Goal: Task Accomplishment & Management: Manage account settings

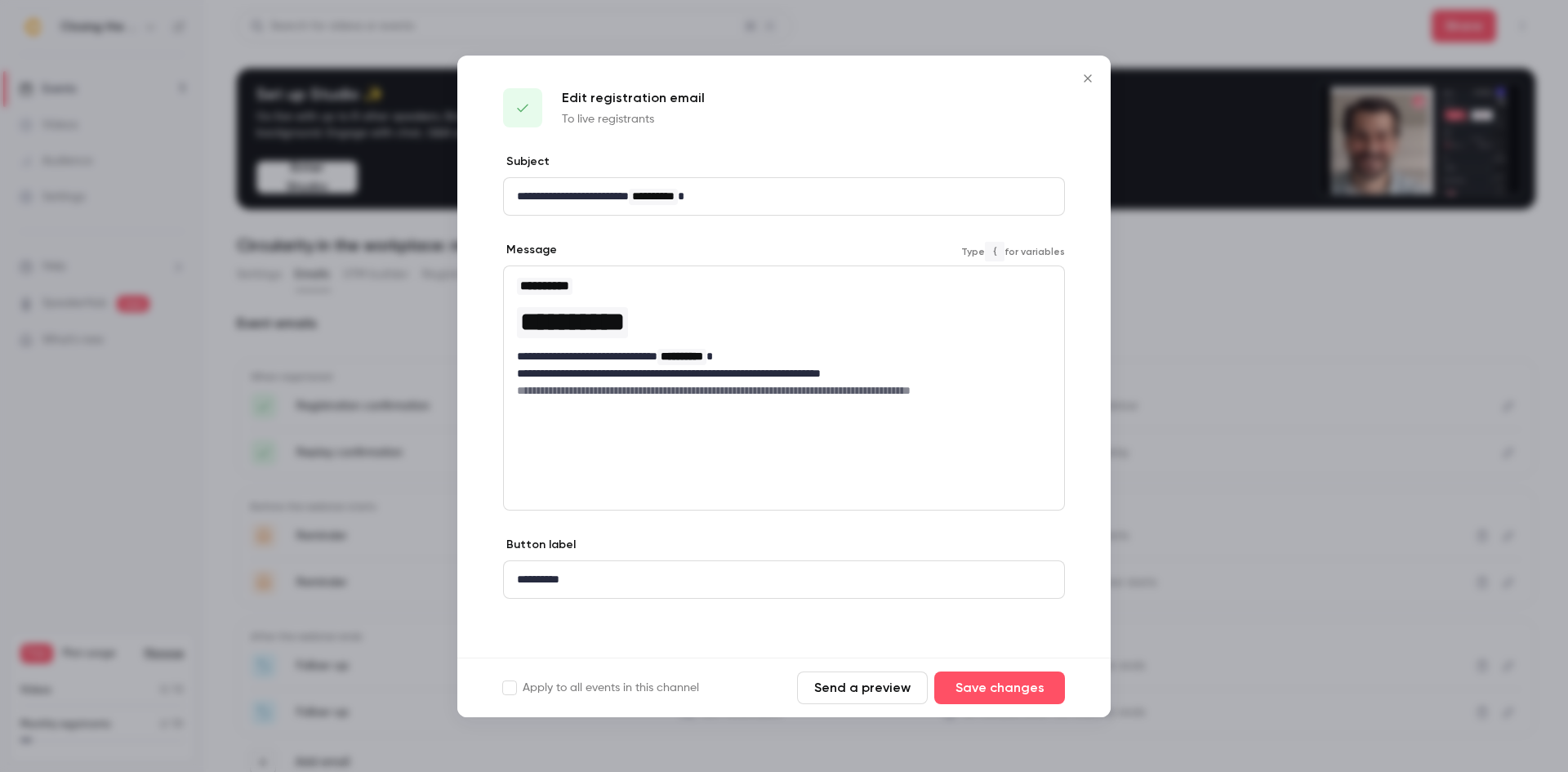
scroll to position [59, 0]
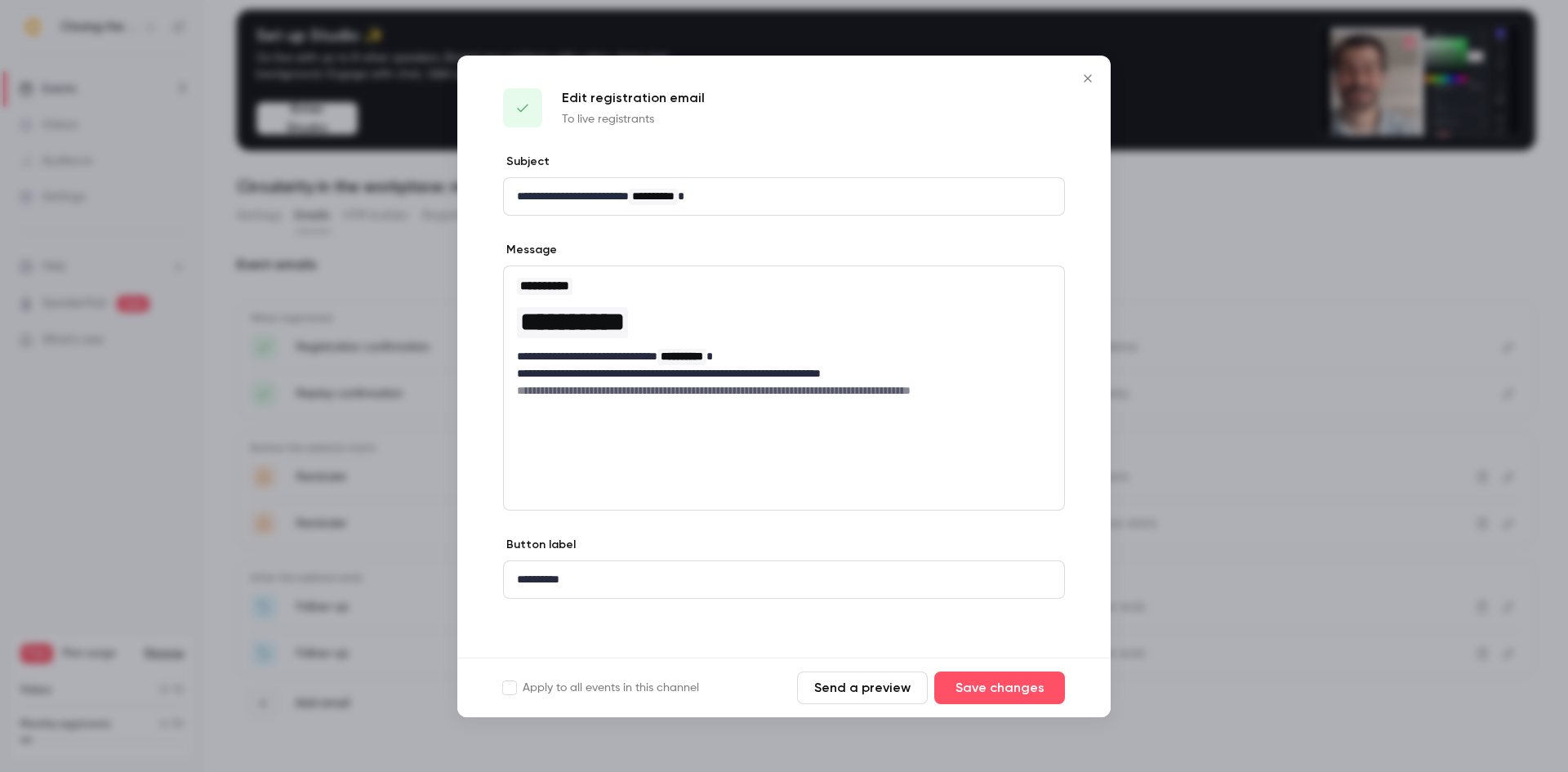
click at [1087, 82] on icon "Close" at bounding box center [1088, 79] width 20 height 13
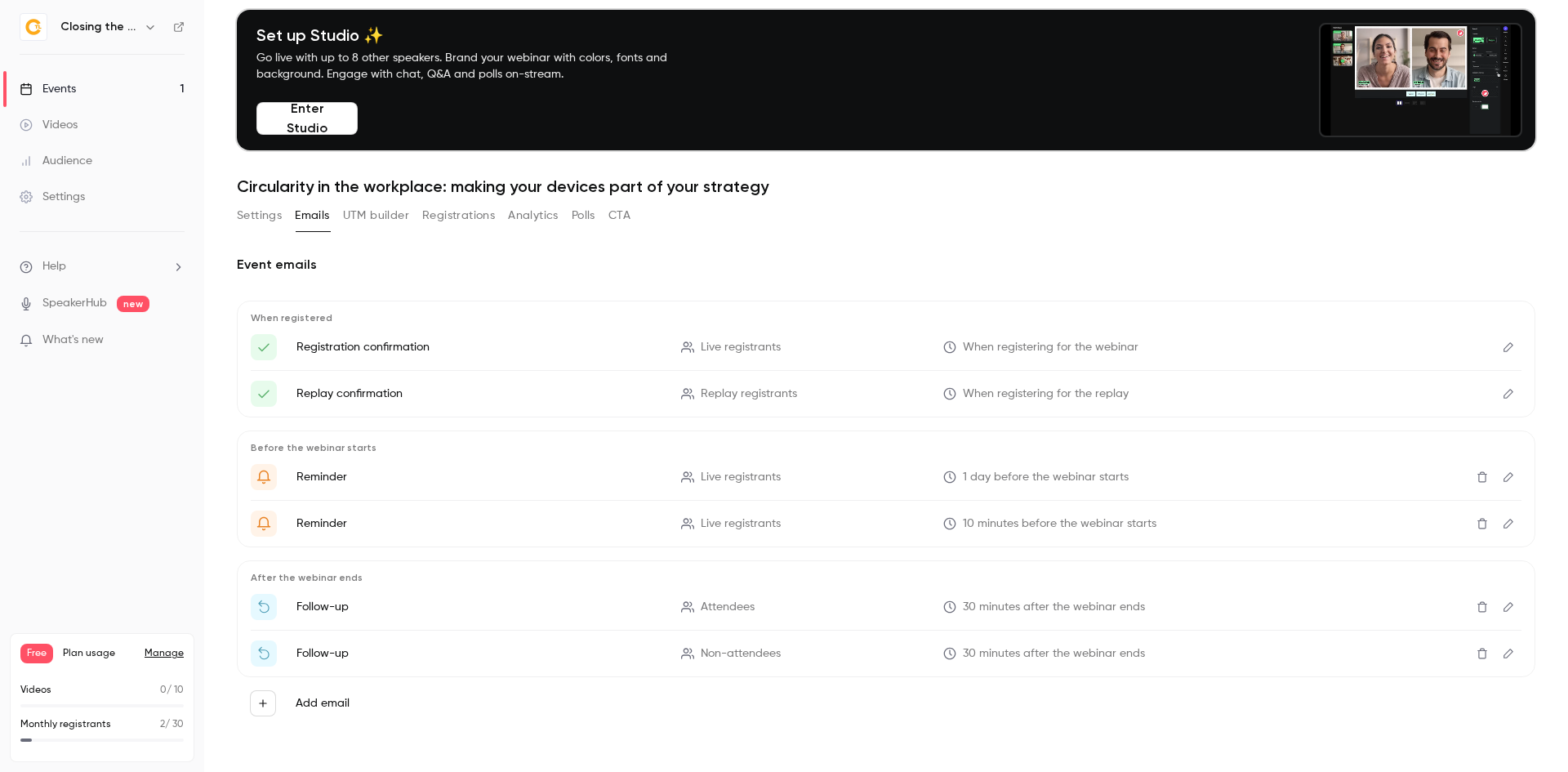
click at [1502, 394] on icon "Edit" at bounding box center [1508, 394] width 13 height 12
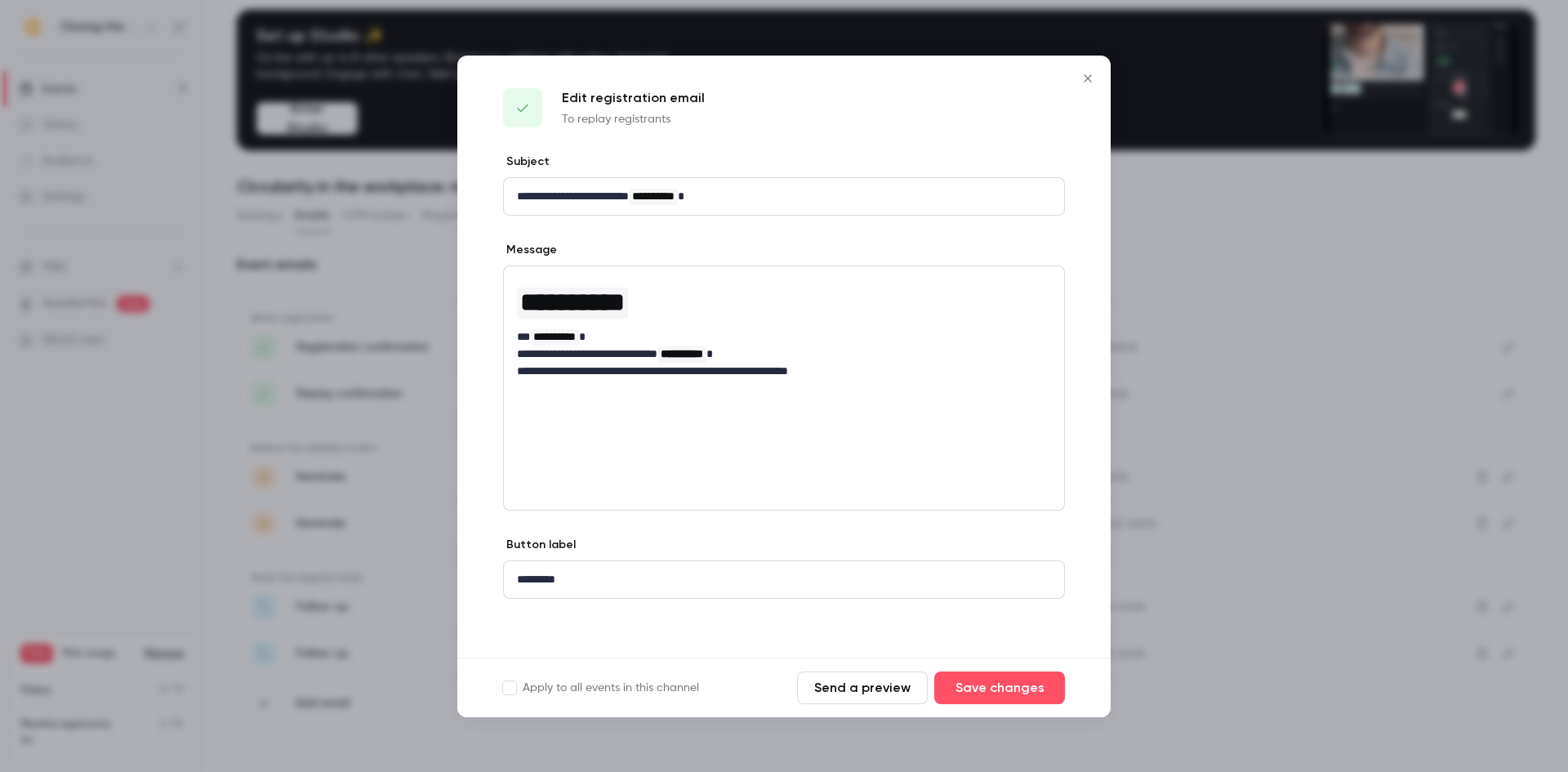
click at [1081, 80] on icon "Close" at bounding box center [1088, 79] width 20 height 13
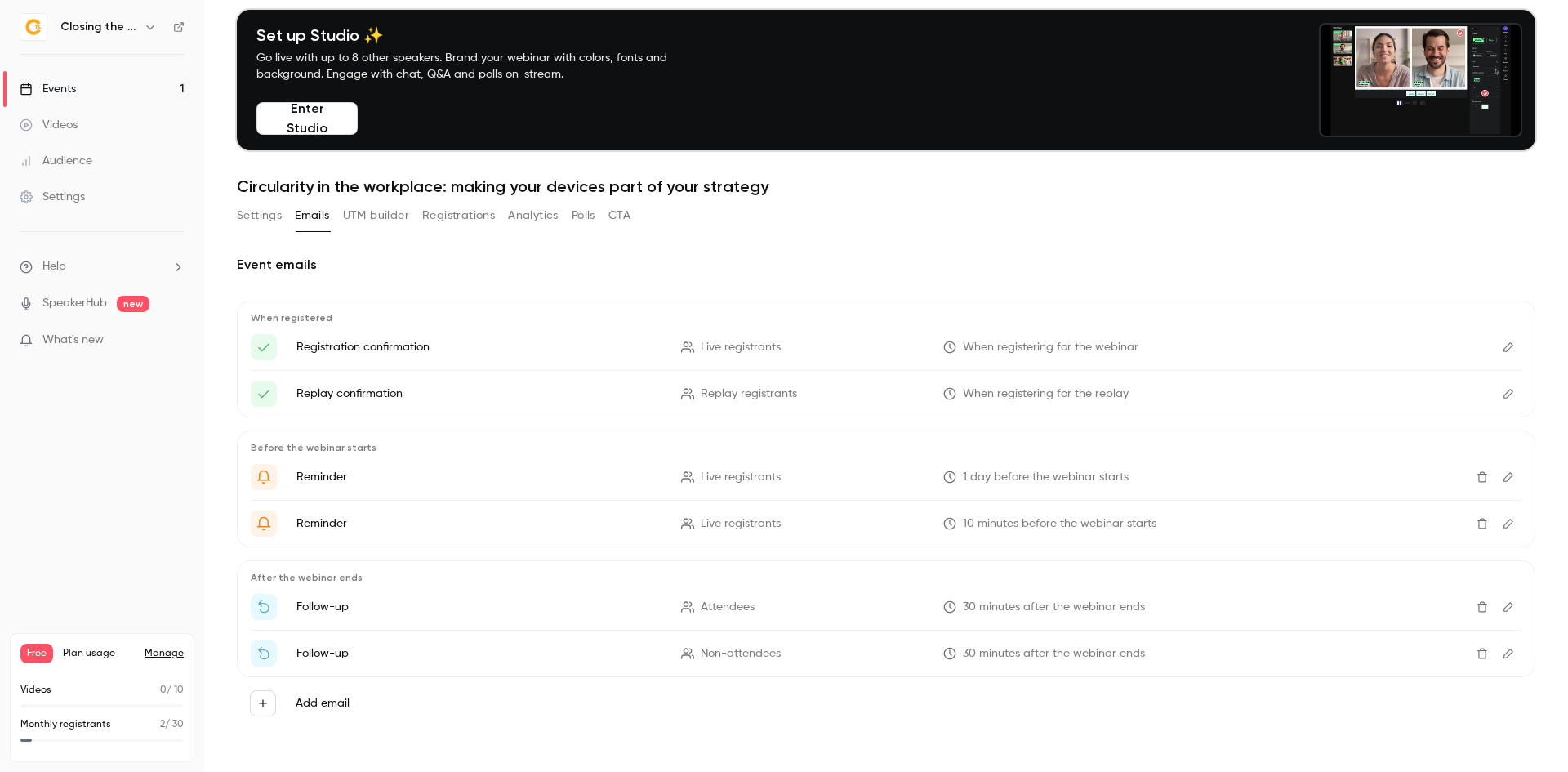
click at [1504, 394] on icon "Edit" at bounding box center [1508, 394] width 10 height 10
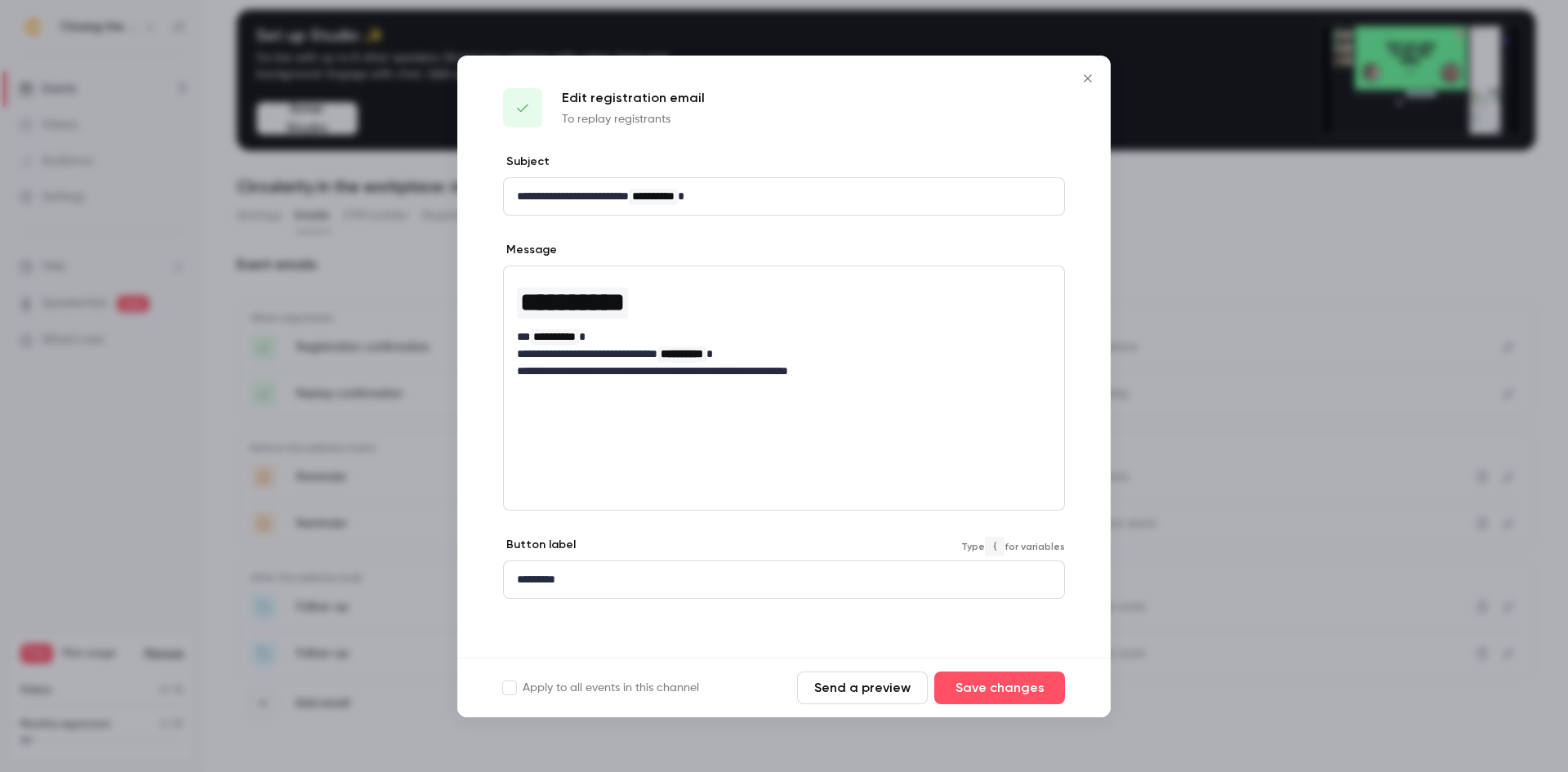
click at [687, 595] on div "*********" at bounding box center [784, 580] width 561 height 37
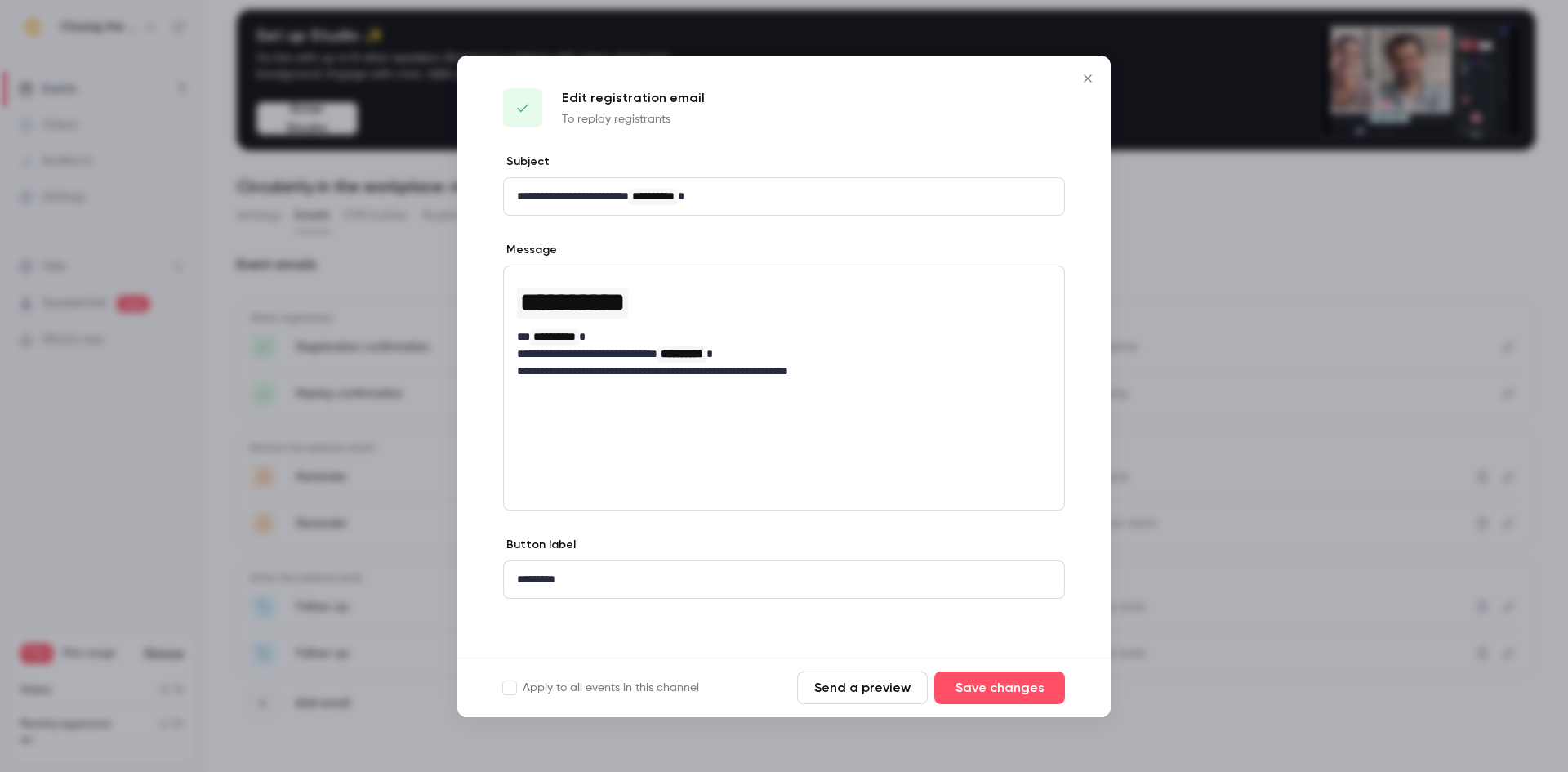
click at [1086, 79] on icon "Close" at bounding box center [1088, 79] width 20 height 13
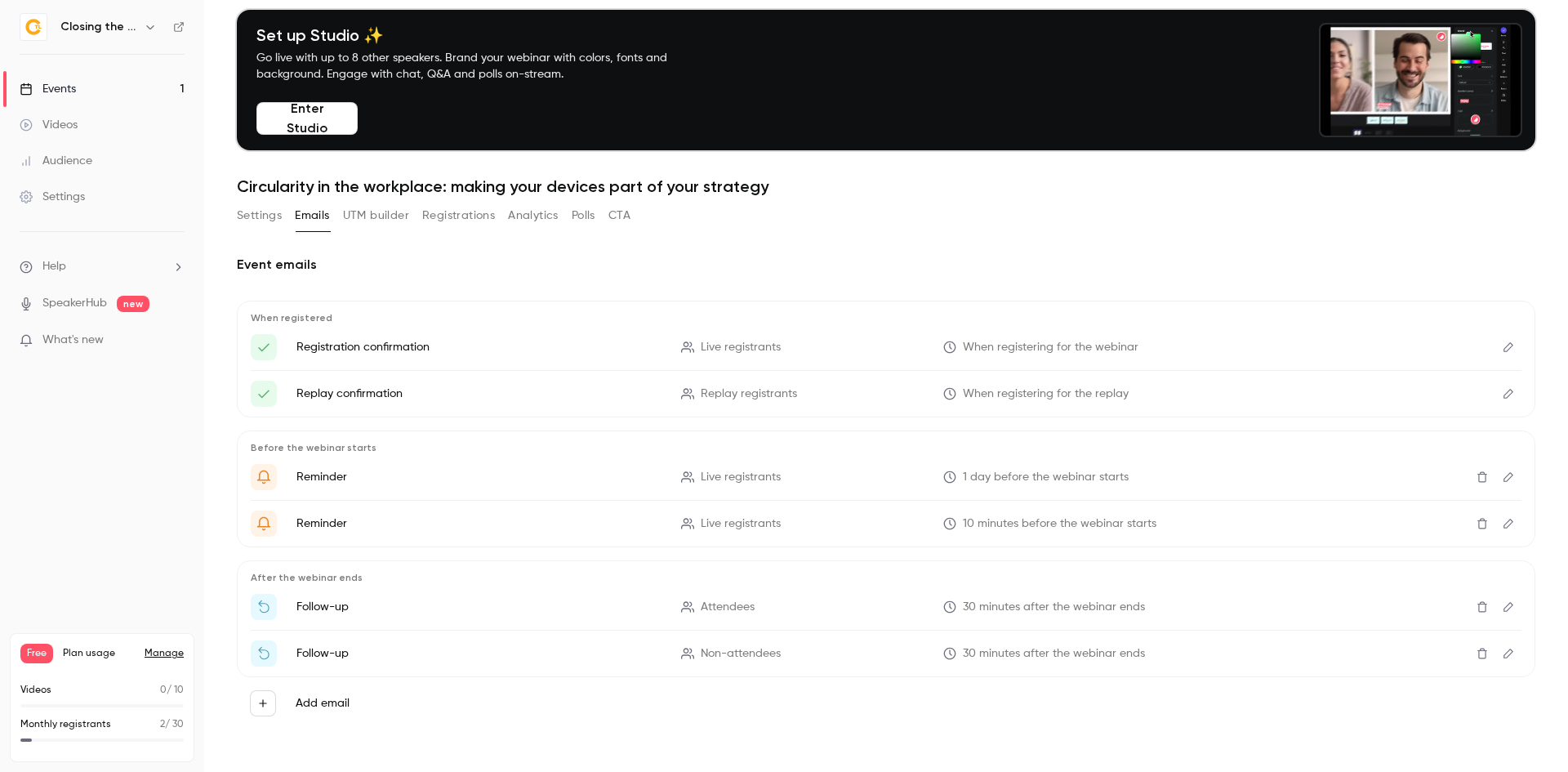
scroll to position [0, 0]
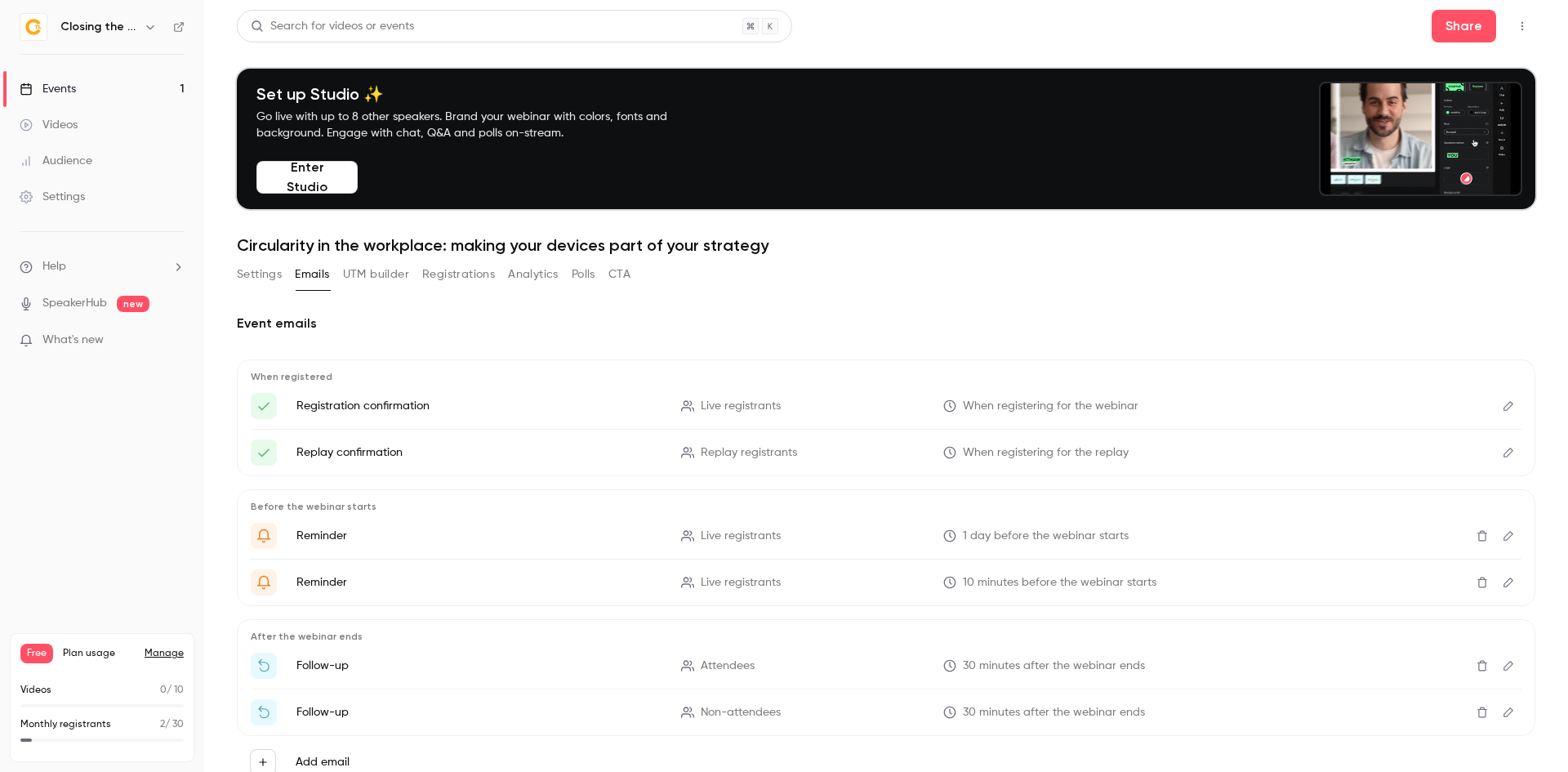
click at [1497, 412] on button "Edit" at bounding box center [1508, 405] width 26 height 26
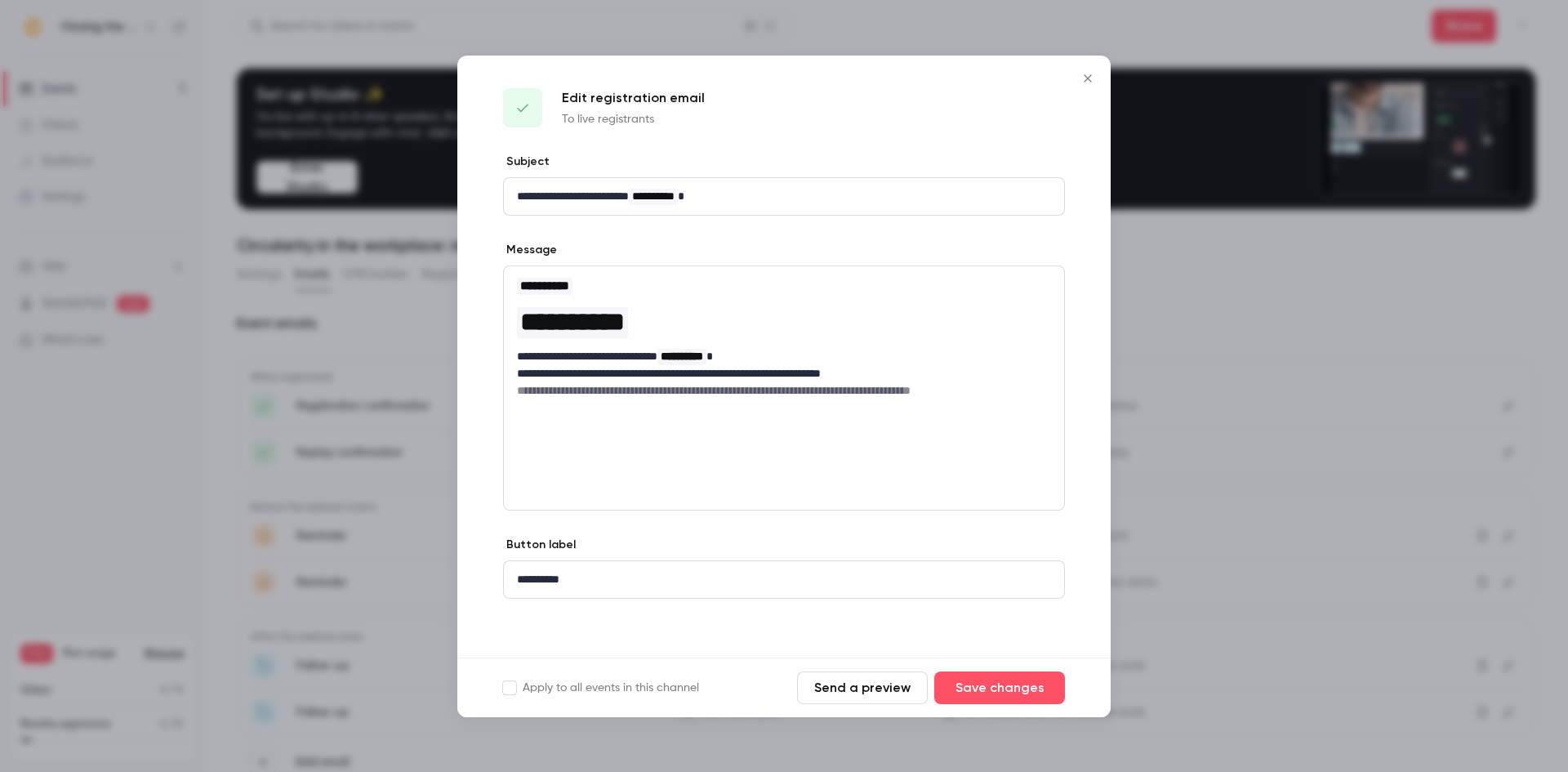
click at [1095, 81] on icon "Close" at bounding box center [1088, 79] width 20 height 13
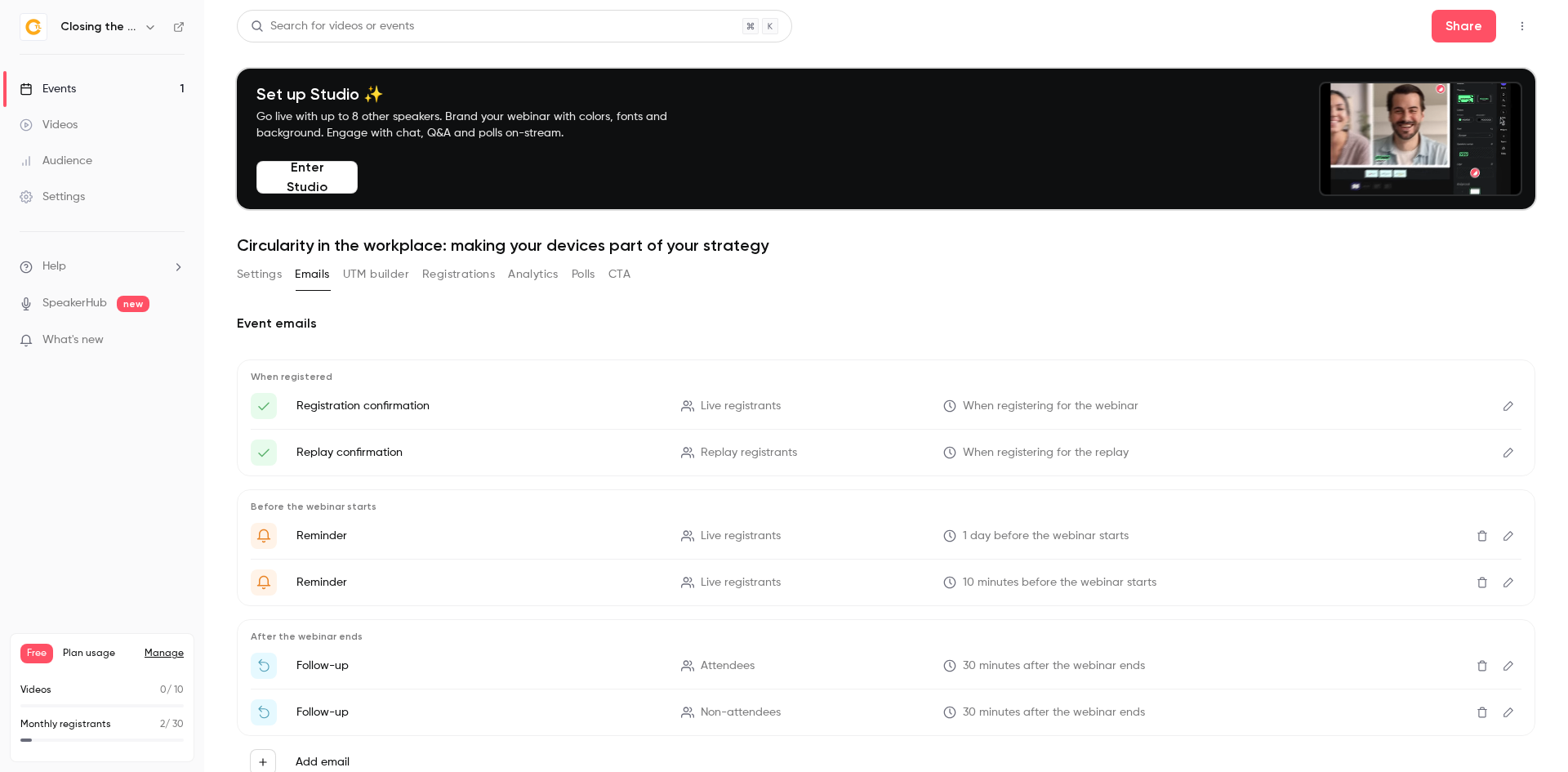
click at [255, 269] on button "Settings" at bounding box center [259, 274] width 45 height 26
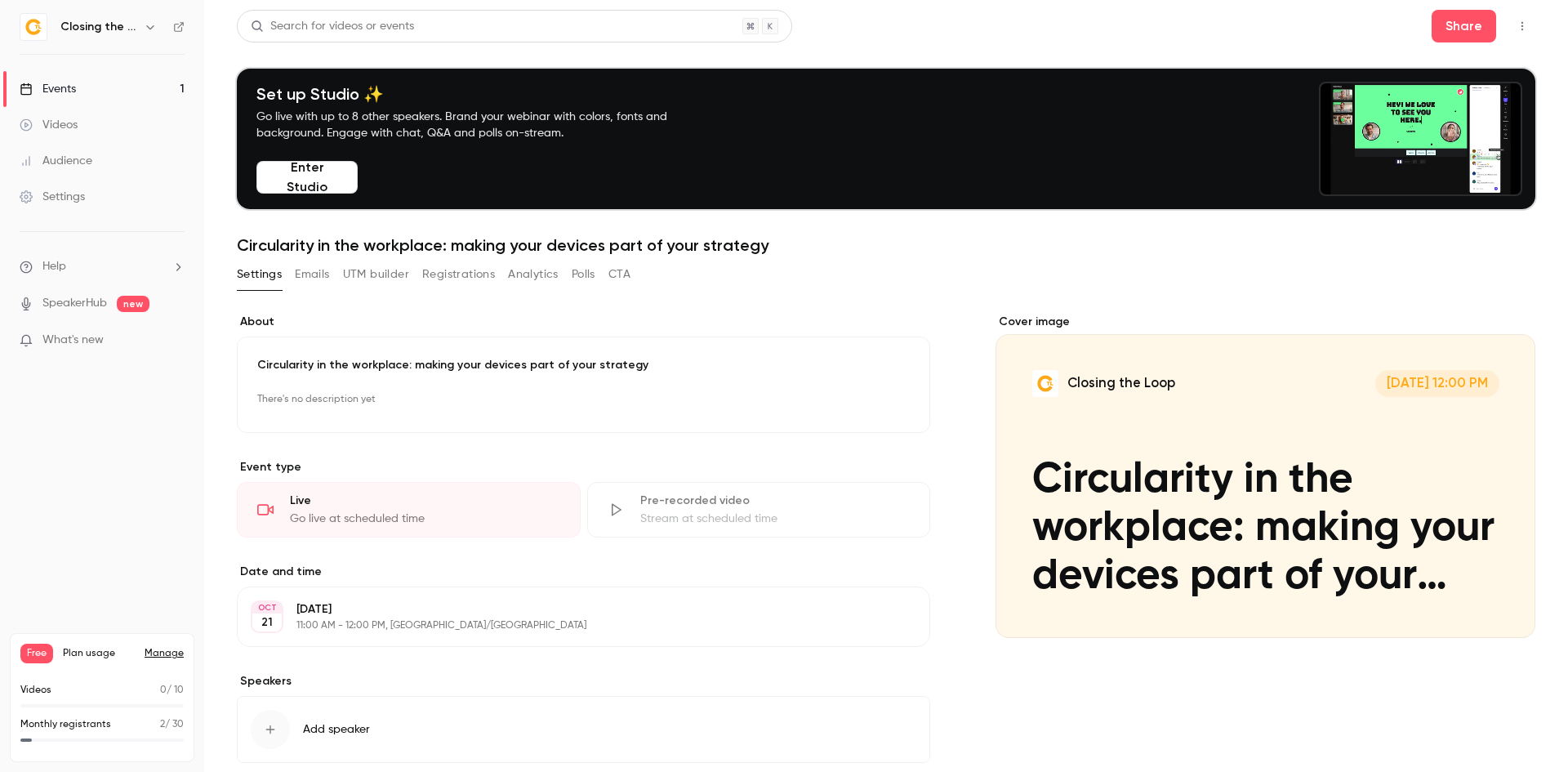
click at [877, 403] on button "Edit" at bounding box center [881, 400] width 60 height 26
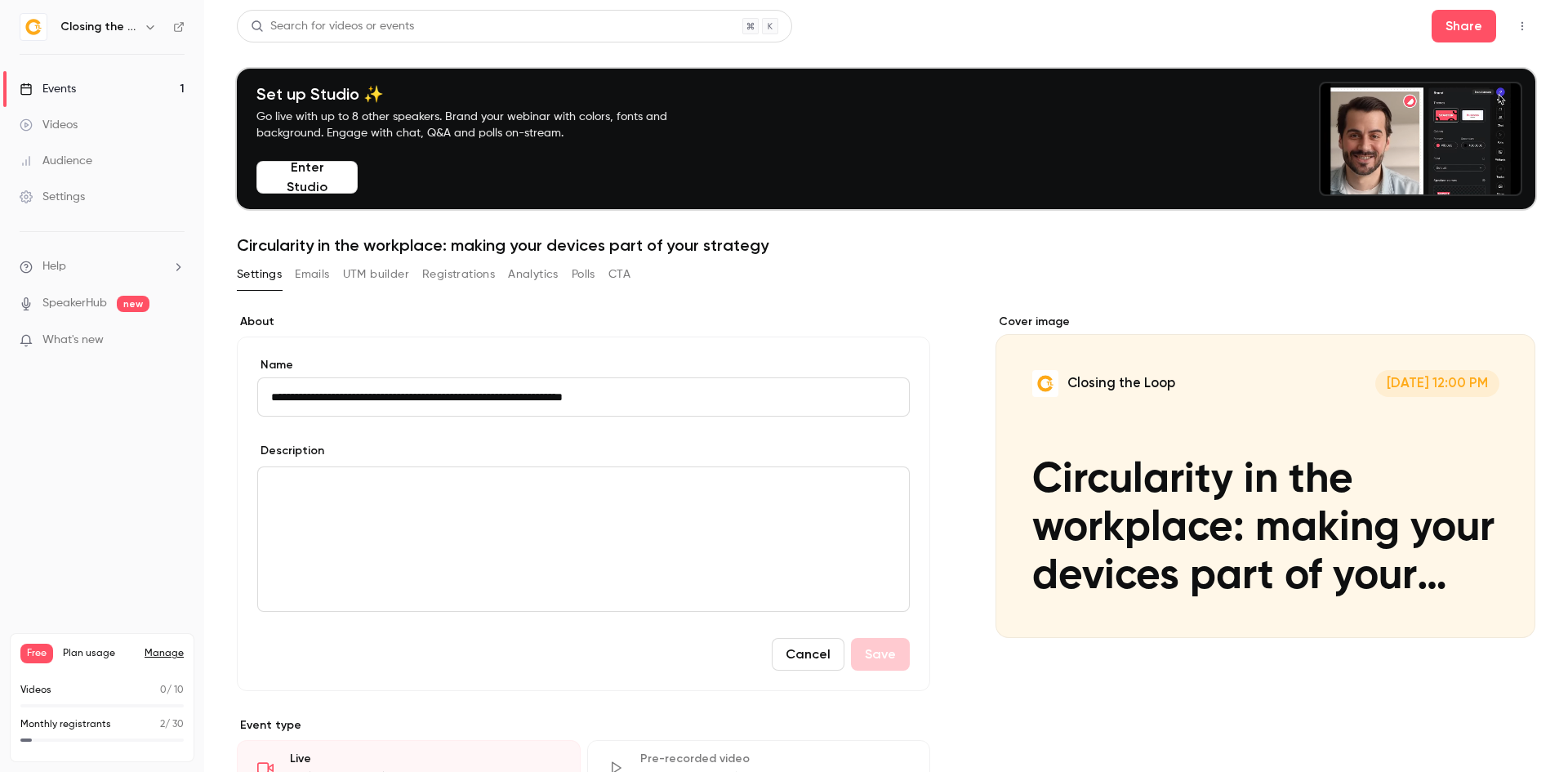
click at [741, 399] on input "**********" at bounding box center [583, 396] width 653 height 39
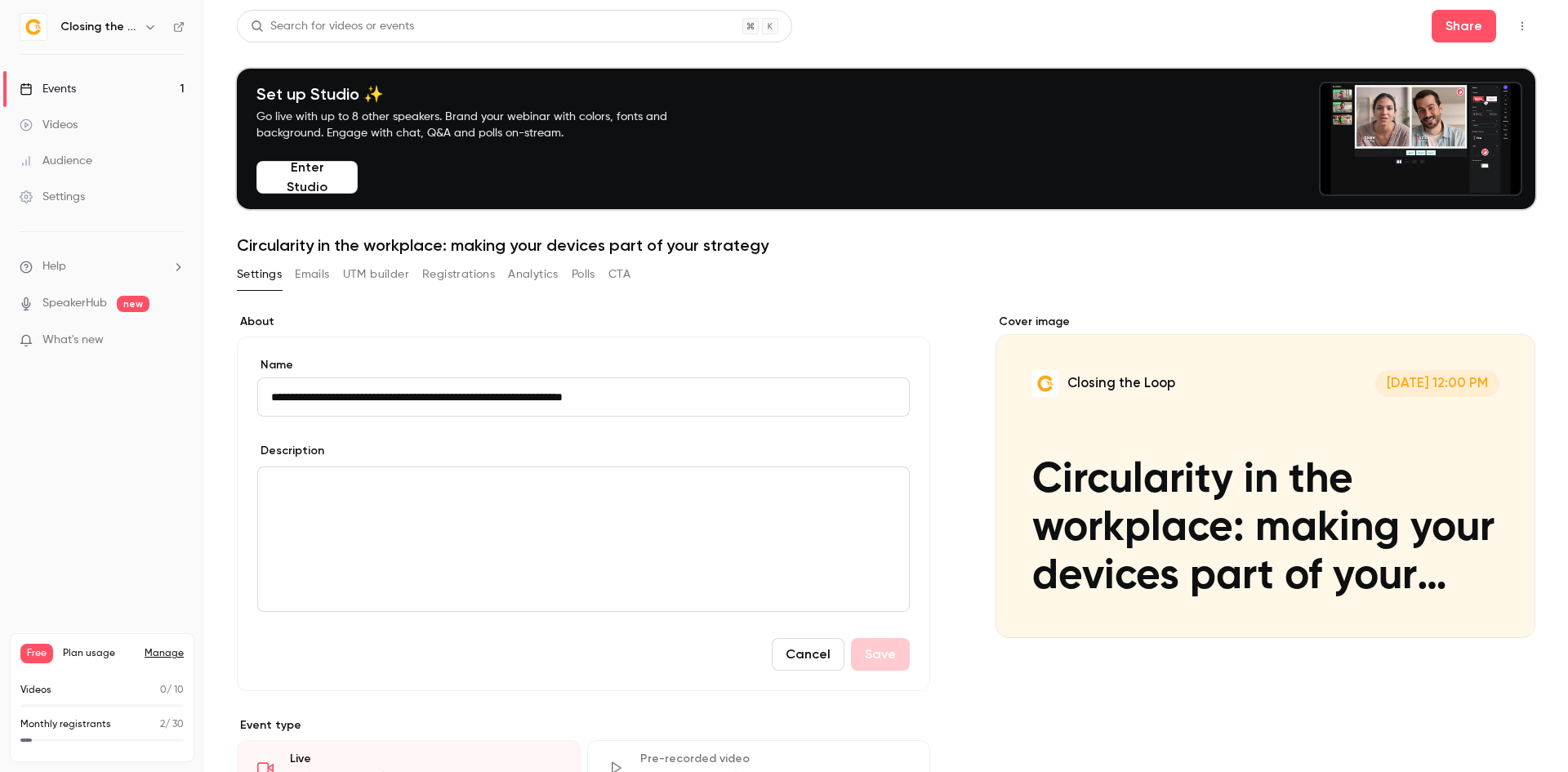
click at [741, 399] on input "**********" at bounding box center [583, 396] width 653 height 39
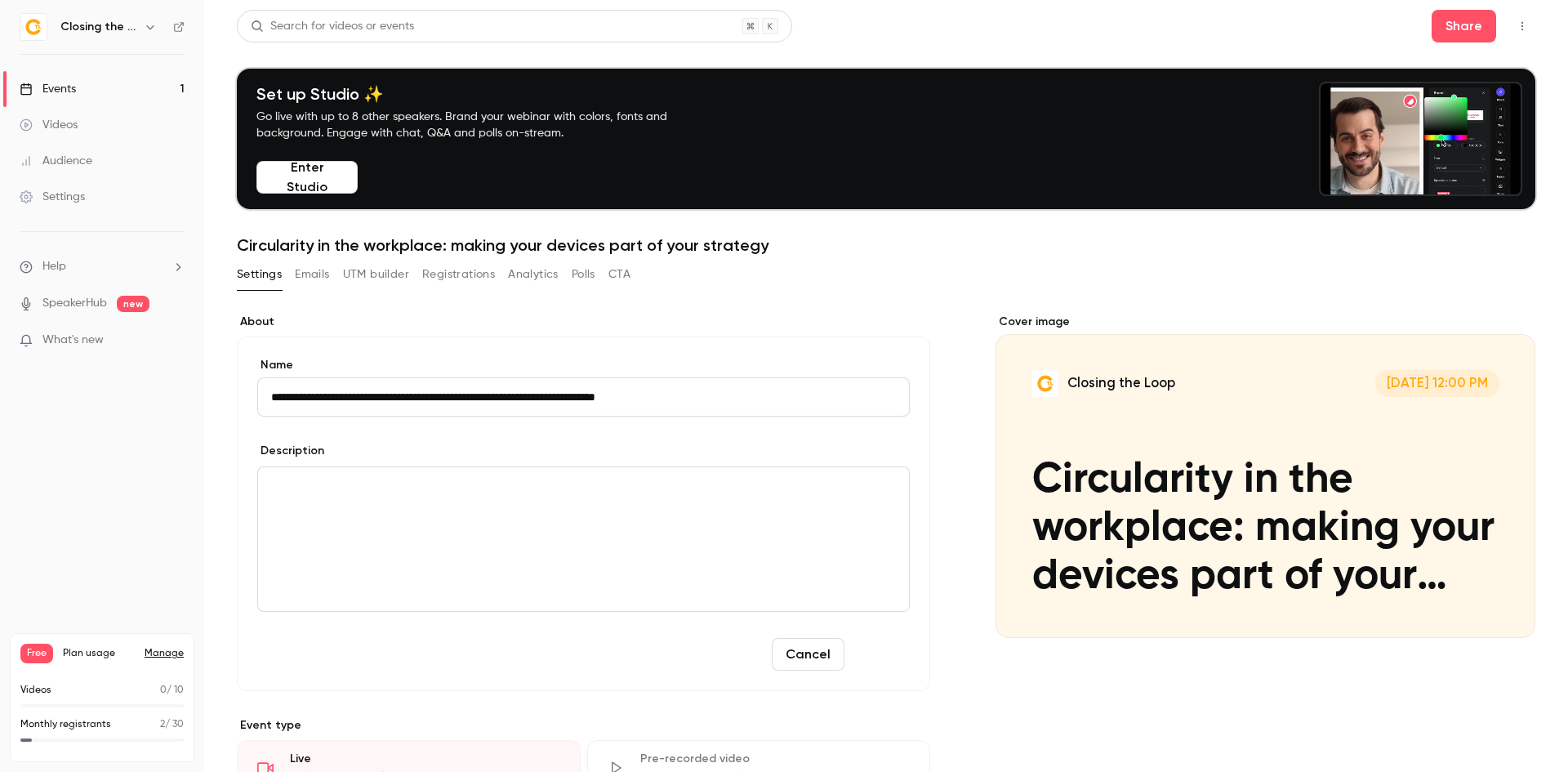
type input "**********"
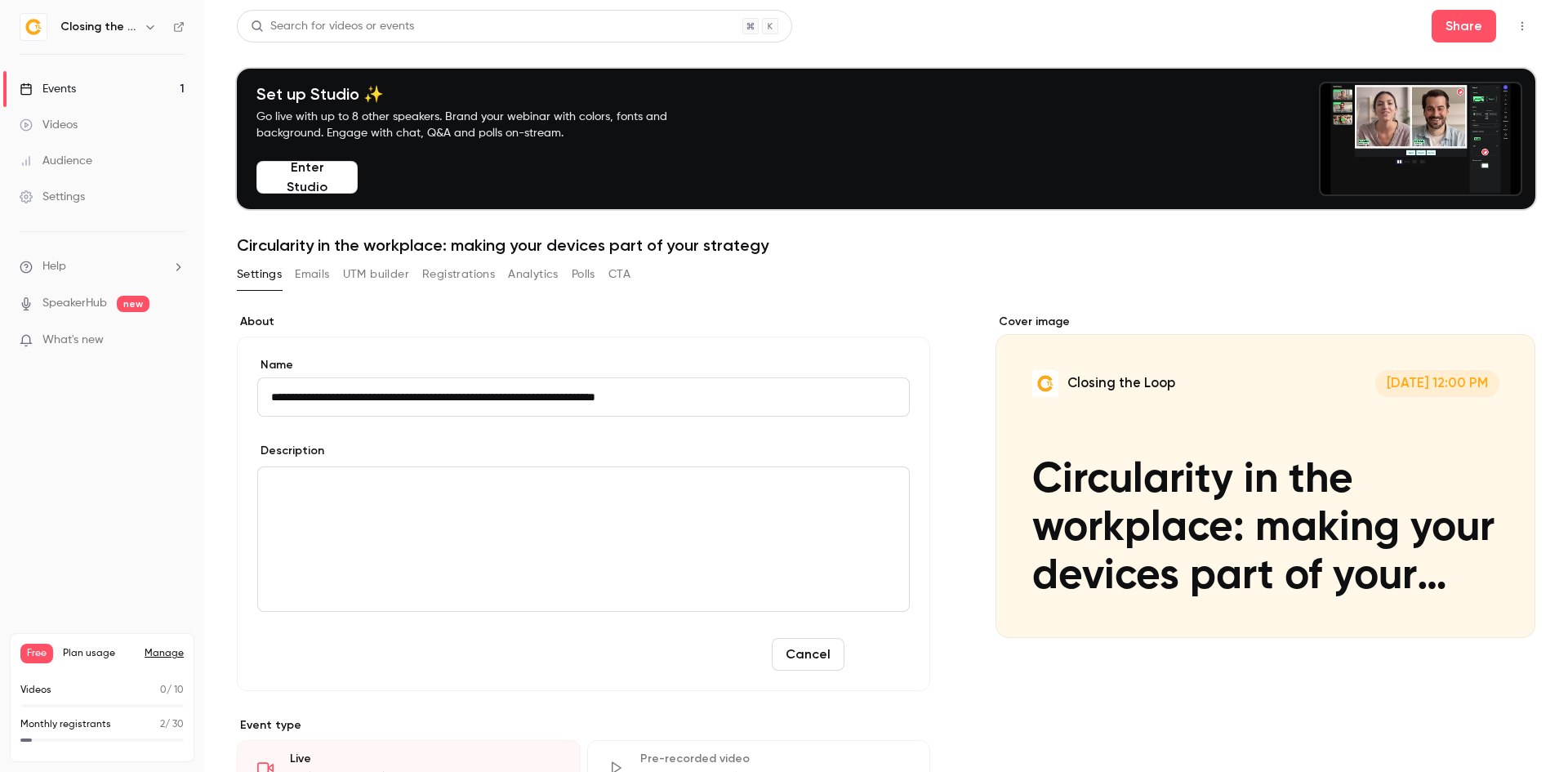
click at [894, 659] on button "Save" at bounding box center [880, 655] width 59 height 33
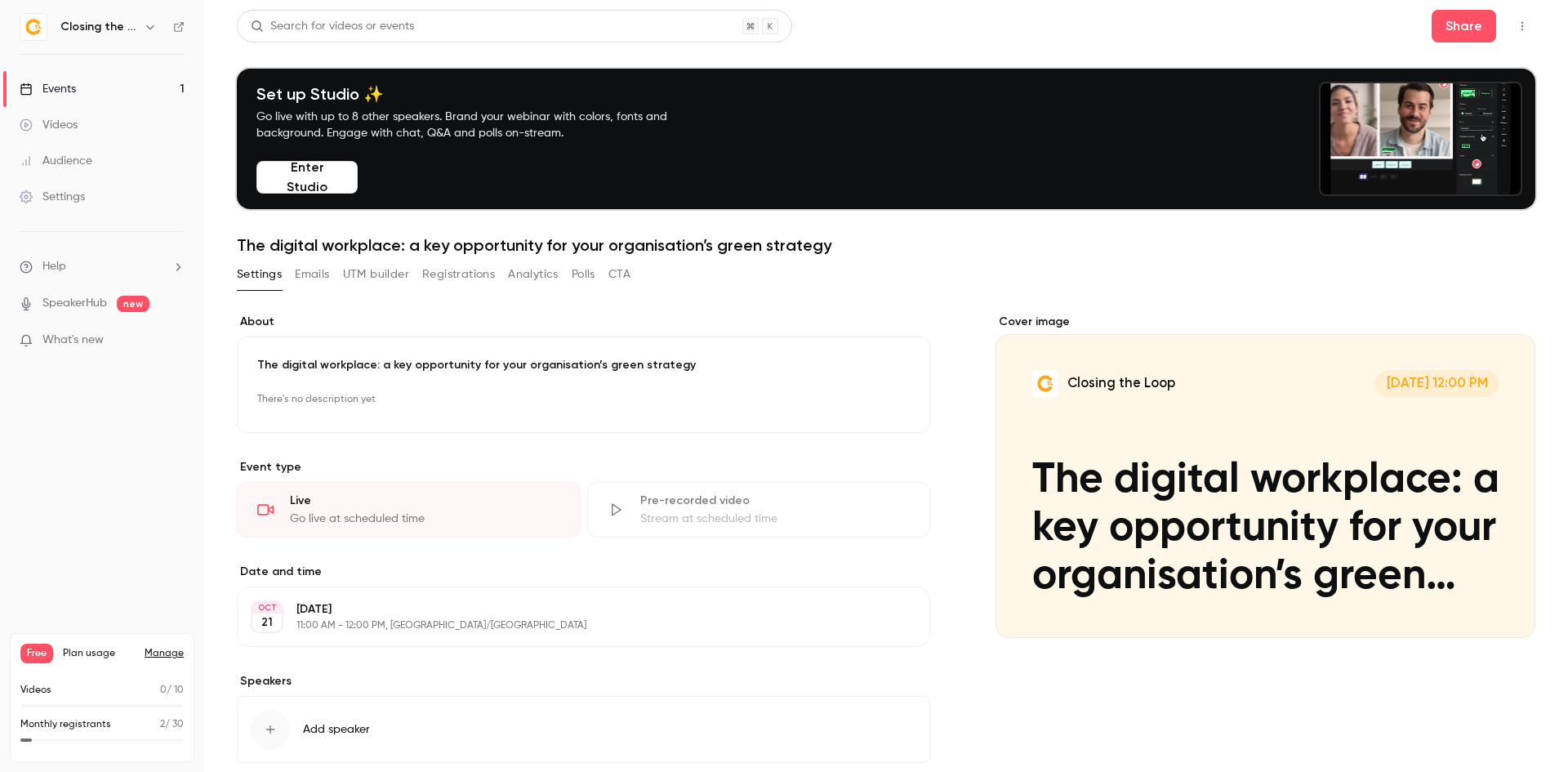
click at [324, 270] on button "Emails" at bounding box center [312, 274] width 34 height 26
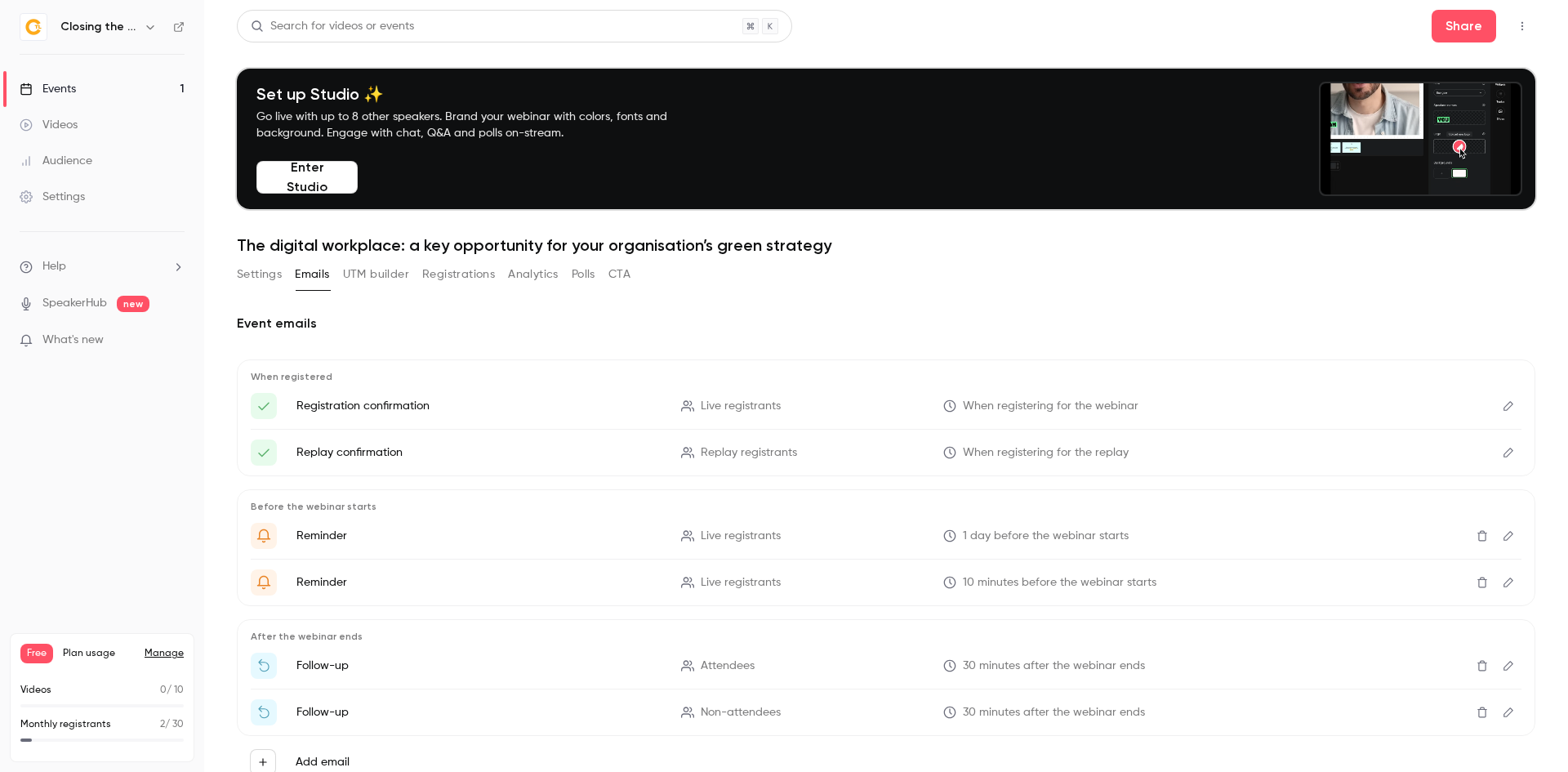
click at [254, 274] on button "Settings" at bounding box center [259, 274] width 45 height 26
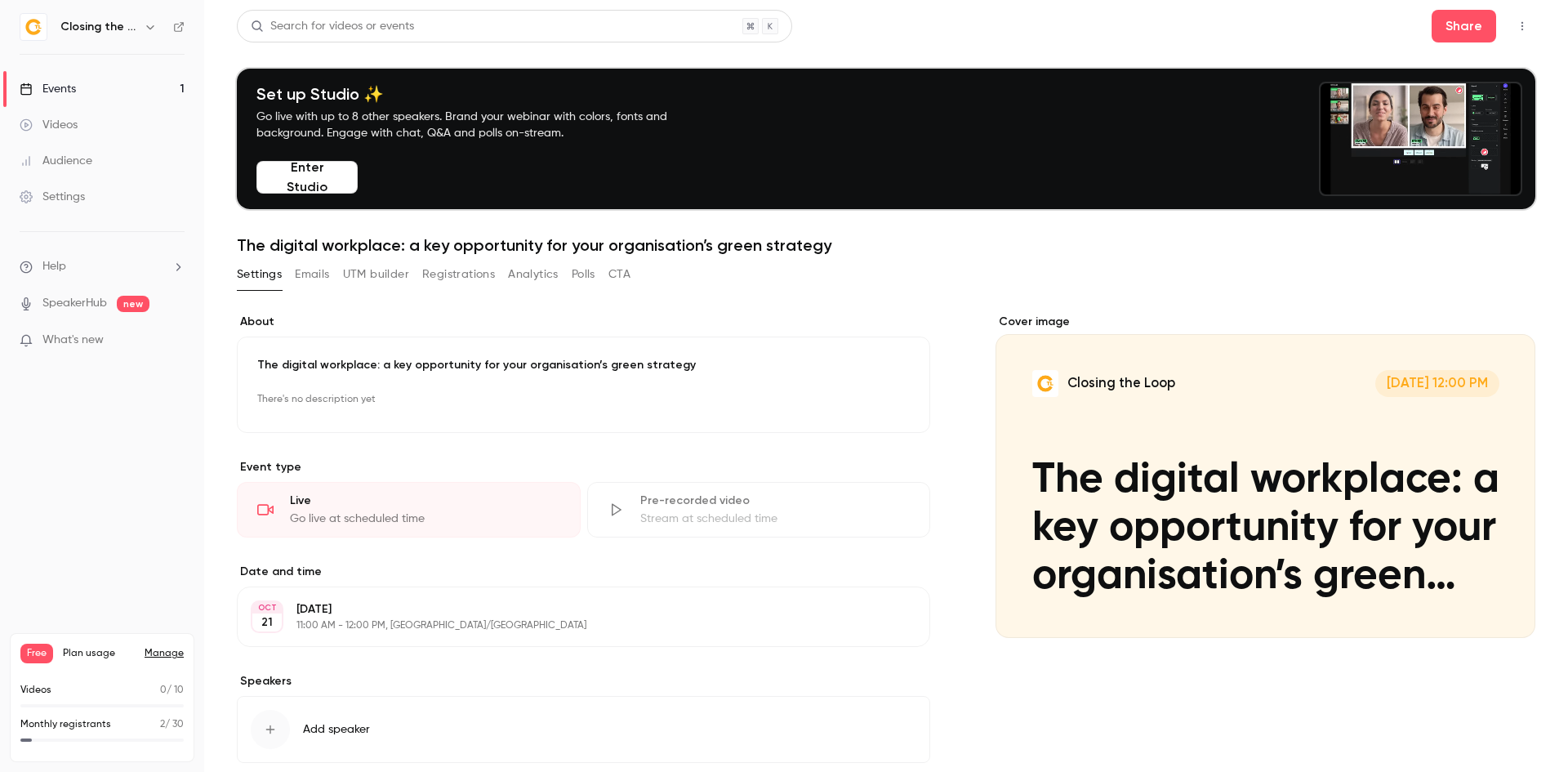
click at [313, 275] on button "Emails" at bounding box center [312, 274] width 34 height 26
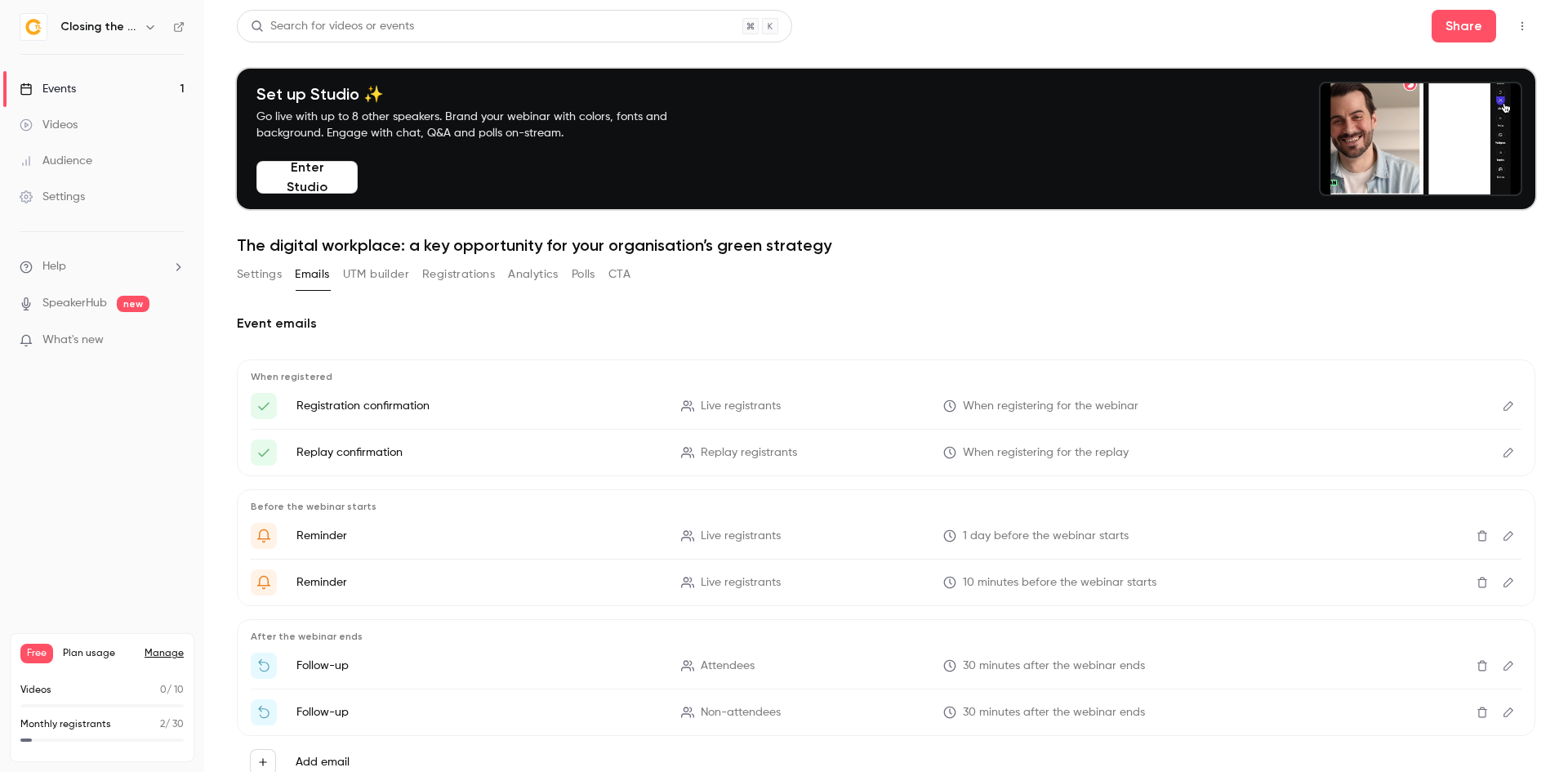
click at [366, 277] on button "UTM builder" at bounding box center [376, 274] width 66 height 26
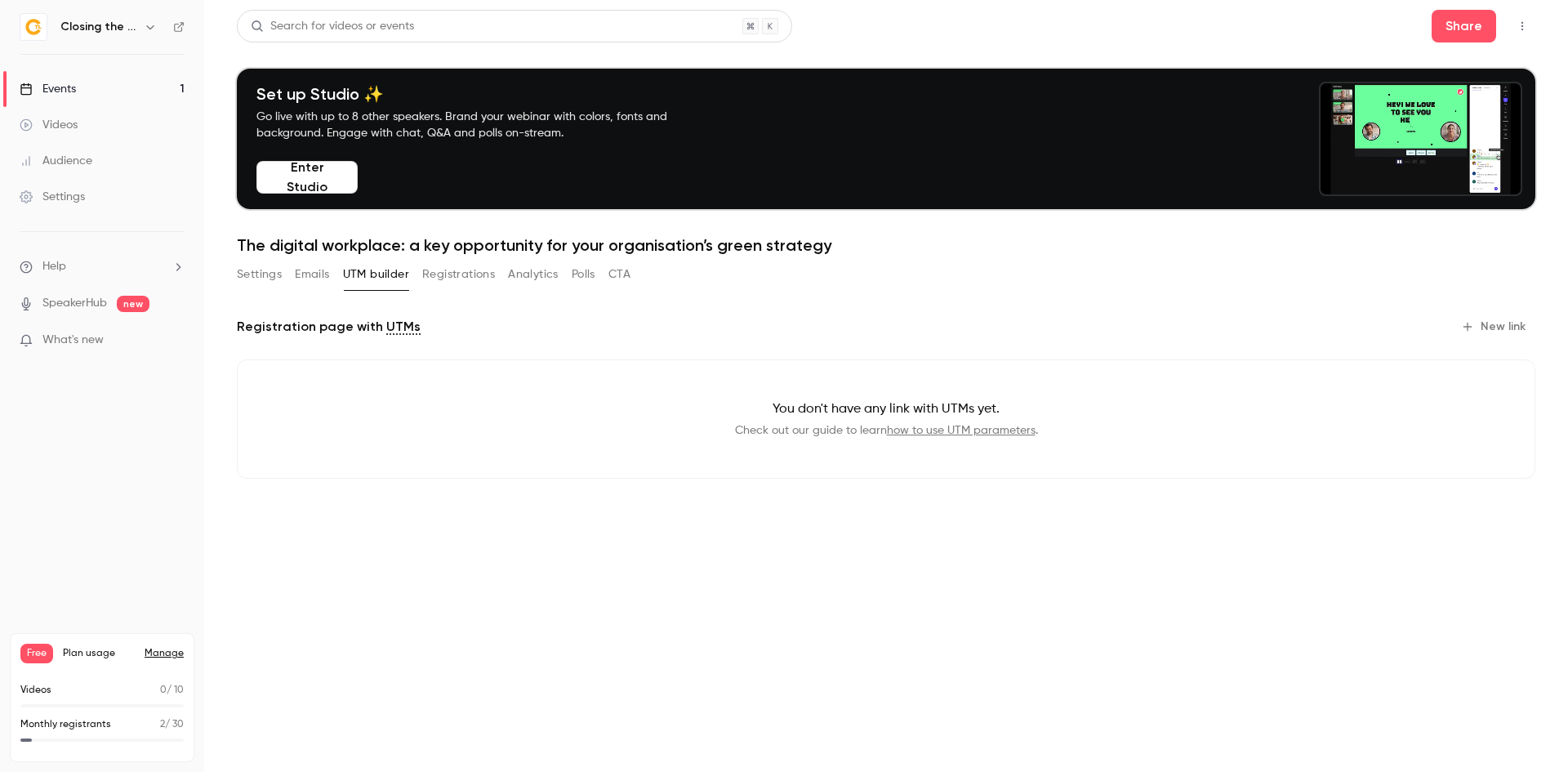
click at [264, 277] on button "Settings" at bounding box center [259, 274] width 45 height 26
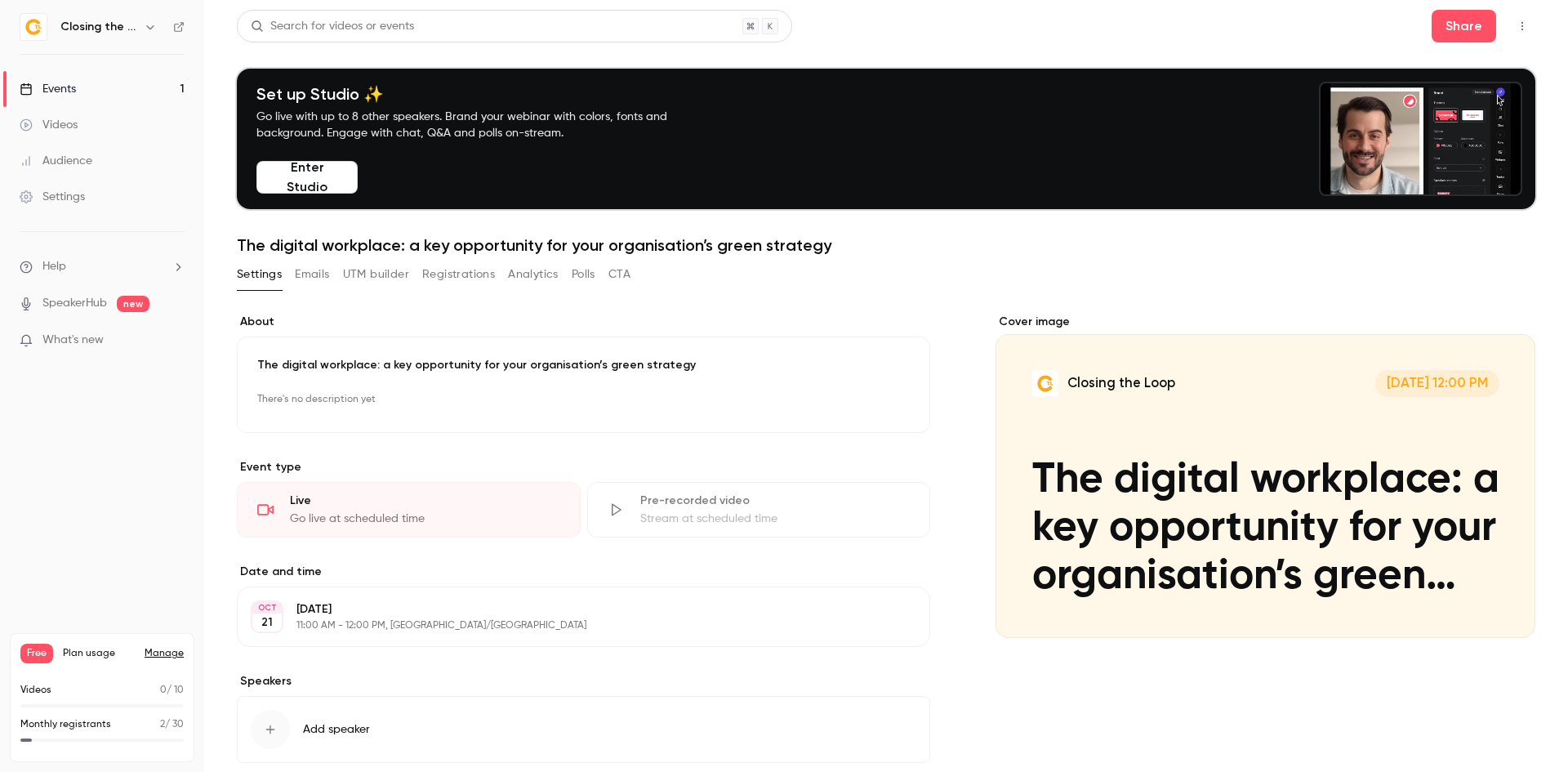
click at [367, 397] on p "There's no description yet" at bounding box center [583, 399] width 653 height 26
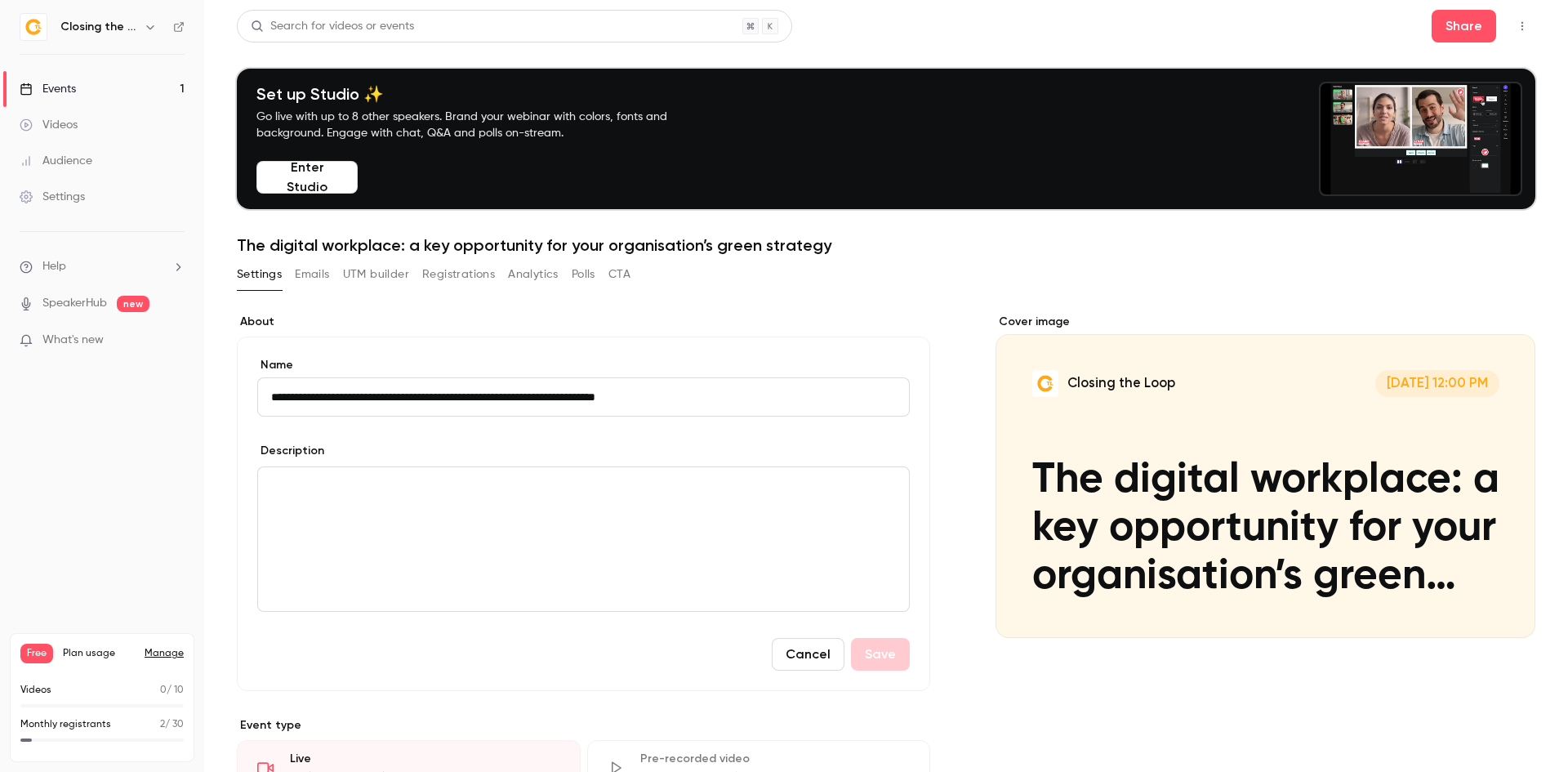
click at [383, 483] on p "editor" at bounding box center [583, 487] width 625 height 20
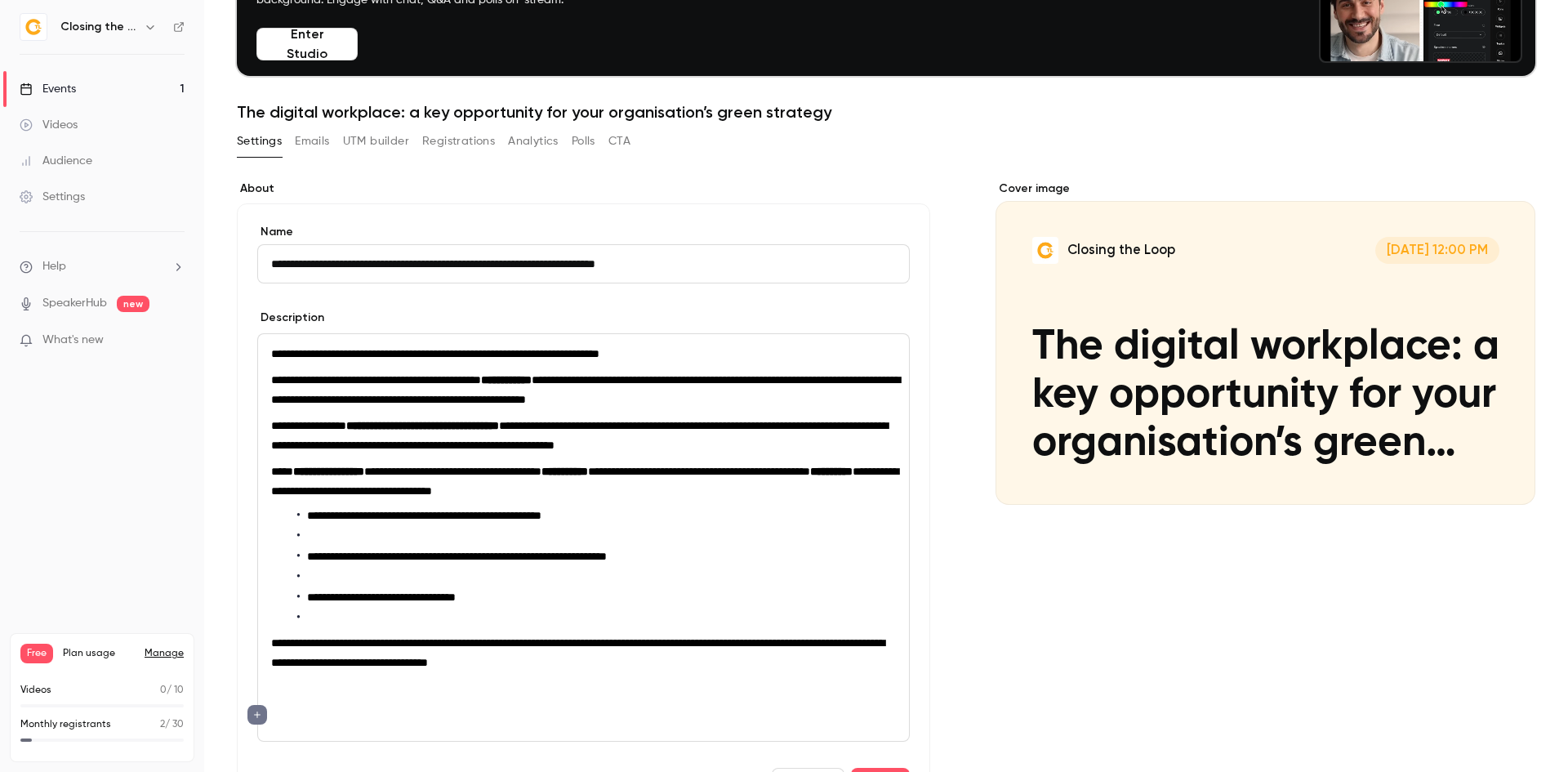
scroll to position [163, 0]
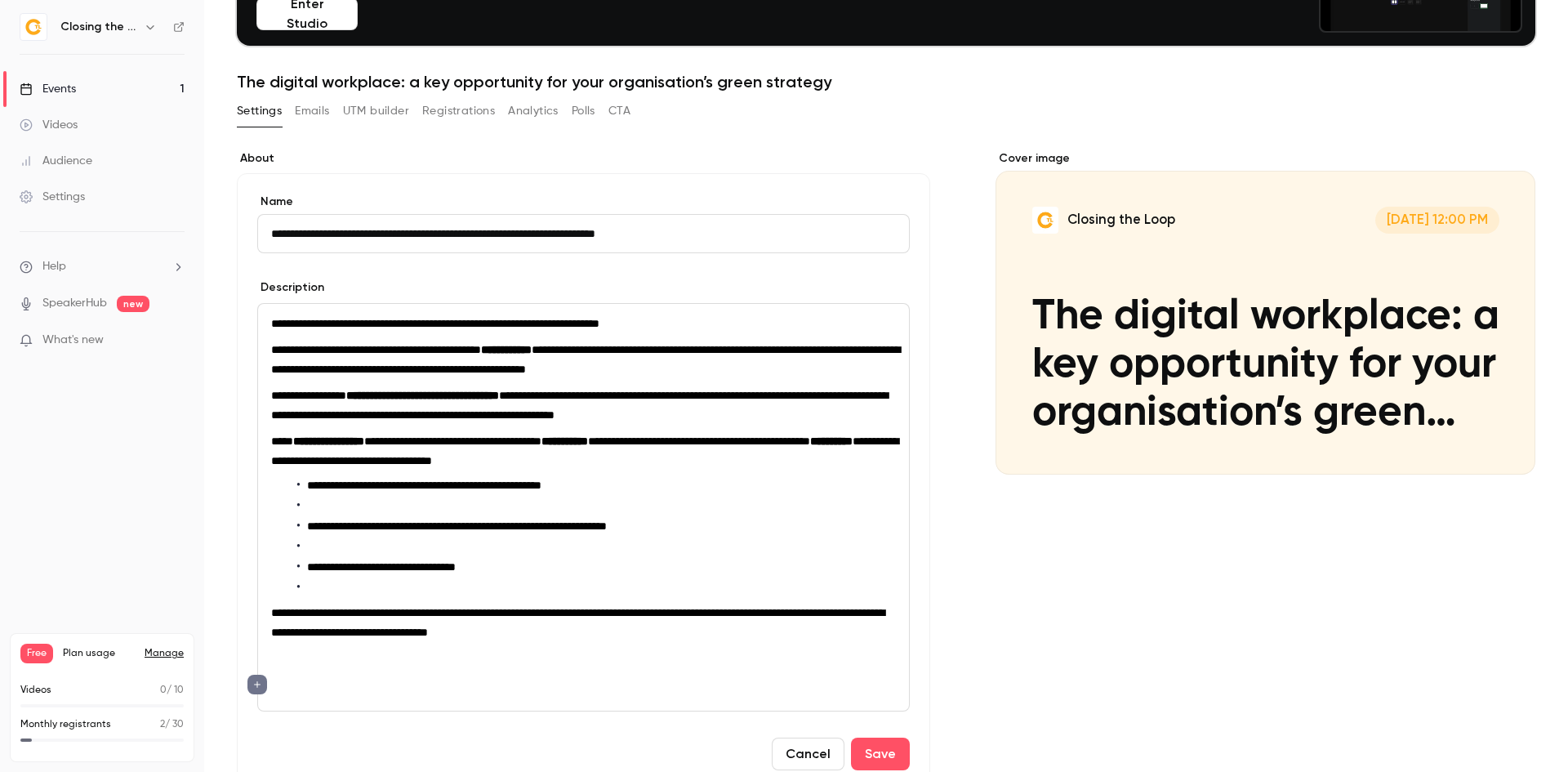
click at [1031, 589] on div "Cover image Closing the Loop [DATE] 12:00 PM The digital workplace: a key oppor…" at bounding box center [1266, 661] width 540 height 1023
click at [793, 748] on button "Cancel" at bounding box center [808, 754] width 73 height 33
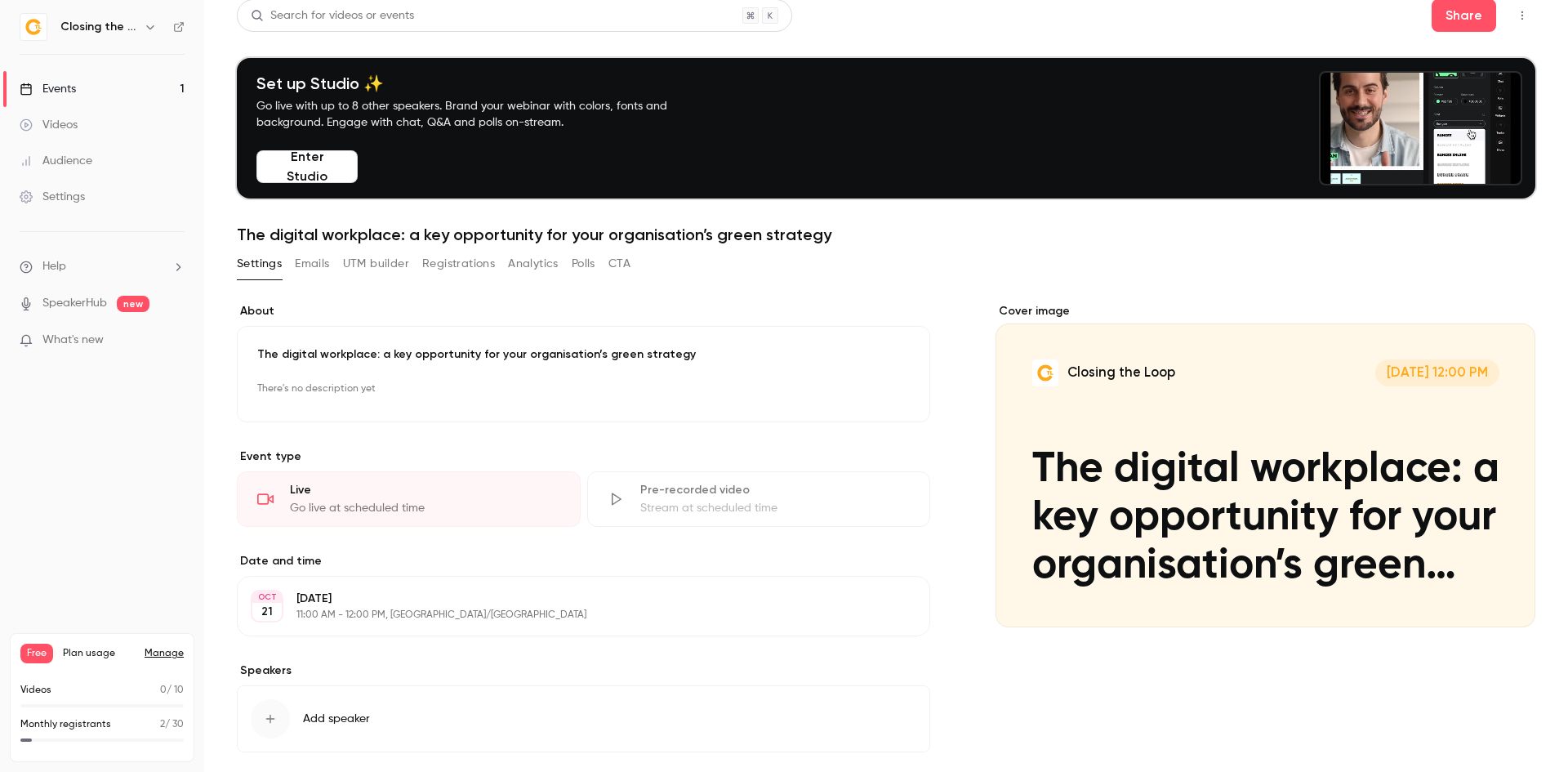
scroll to position [0, 0]
